Goal: Transaction & Acquisition: Purchase product/service

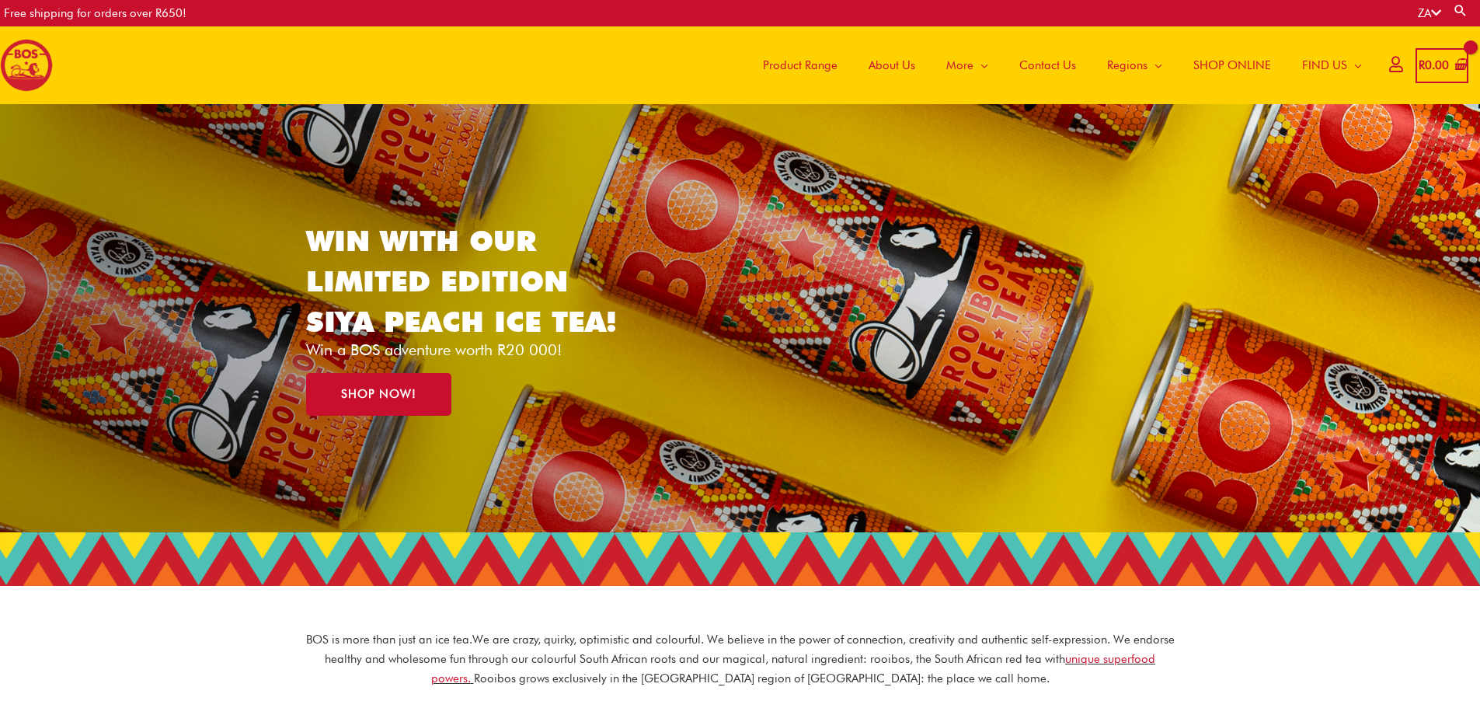
click at [1231, 63] on span "SHOP ONLINE" at bounding box center [1232, 65] width 78 height 47
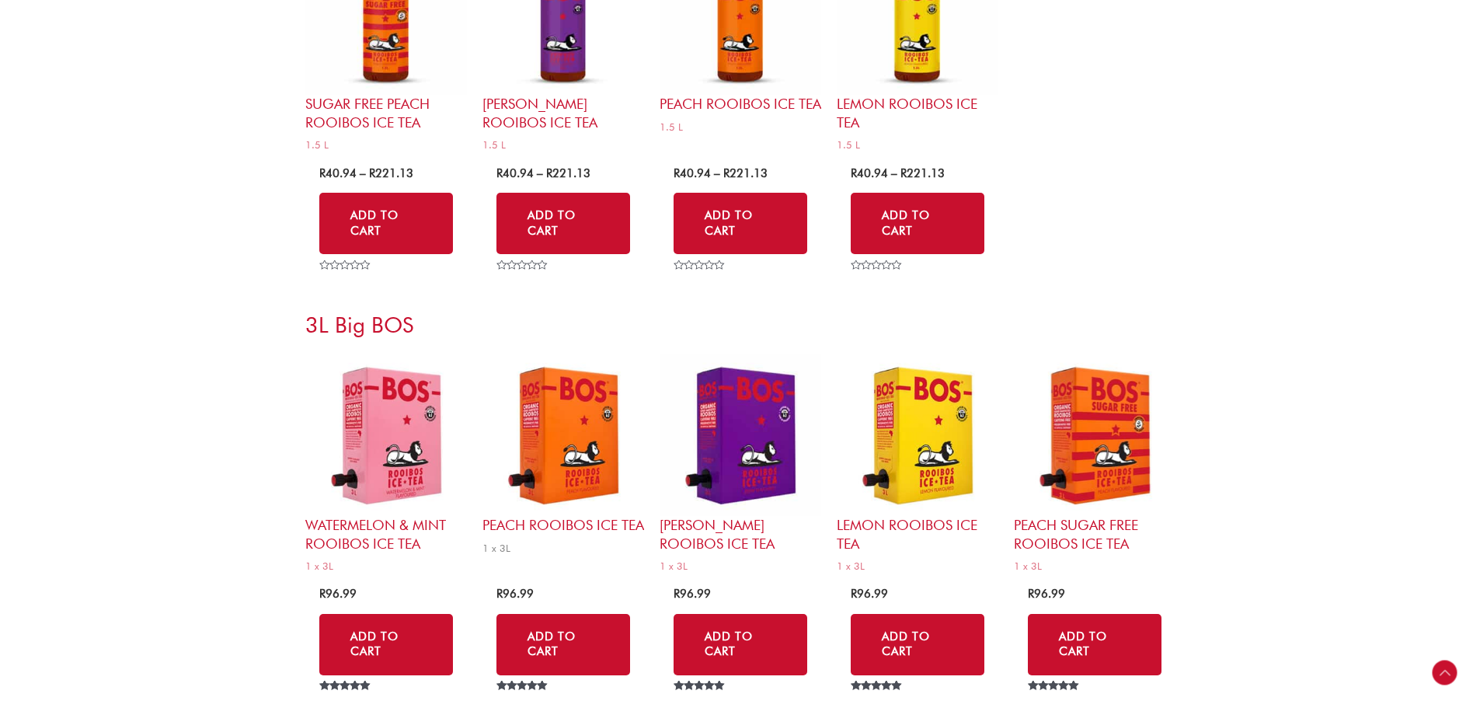
scroll to position [6912, 0]
